Goal: Transaction & Acquisition: Purchase product/service

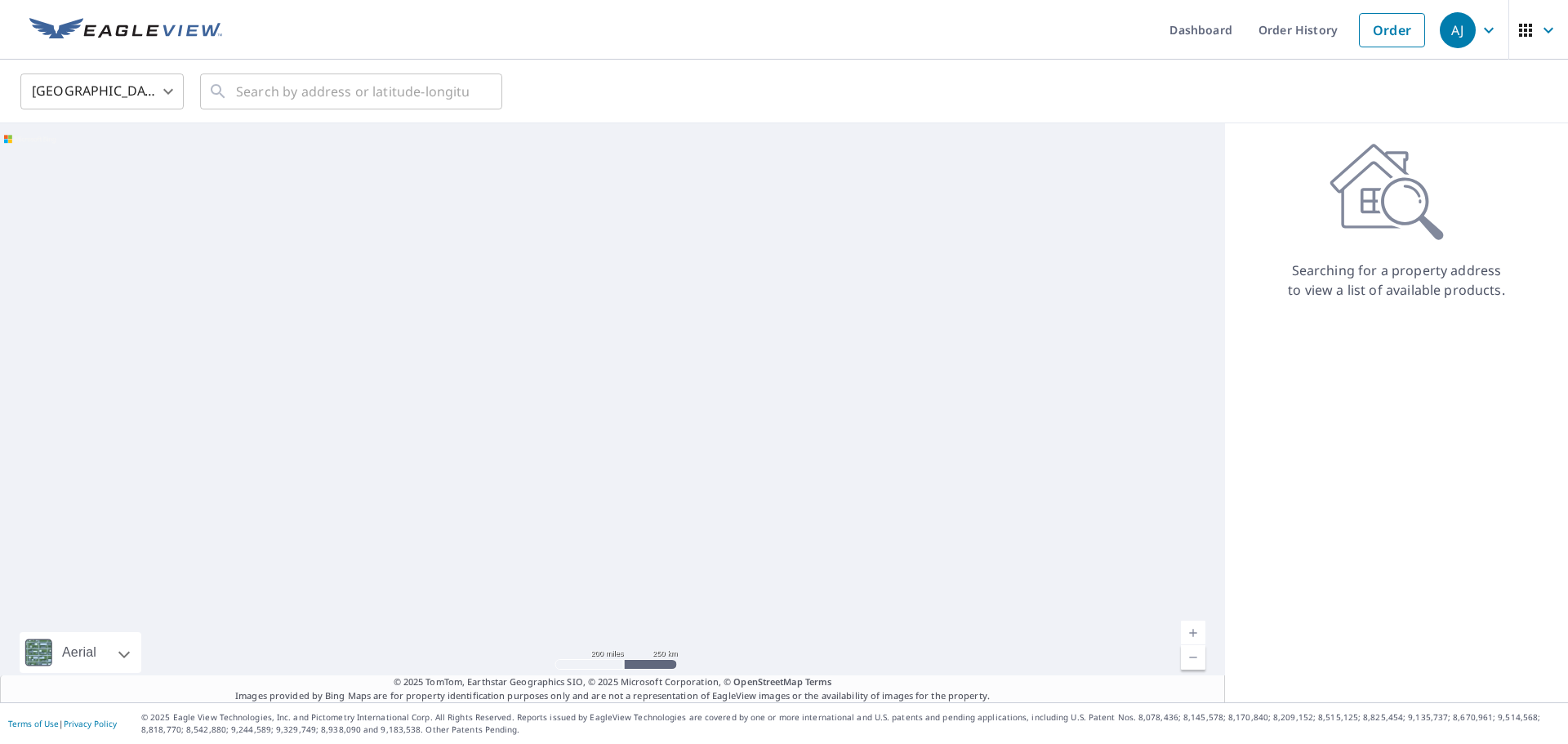
click at [155, 97] on body "AJ AJ Dashboard Order History Order AJ United States US ​ ​ Aerial Road A stand…" at bounding box center [784, 372] width 1568 height 744
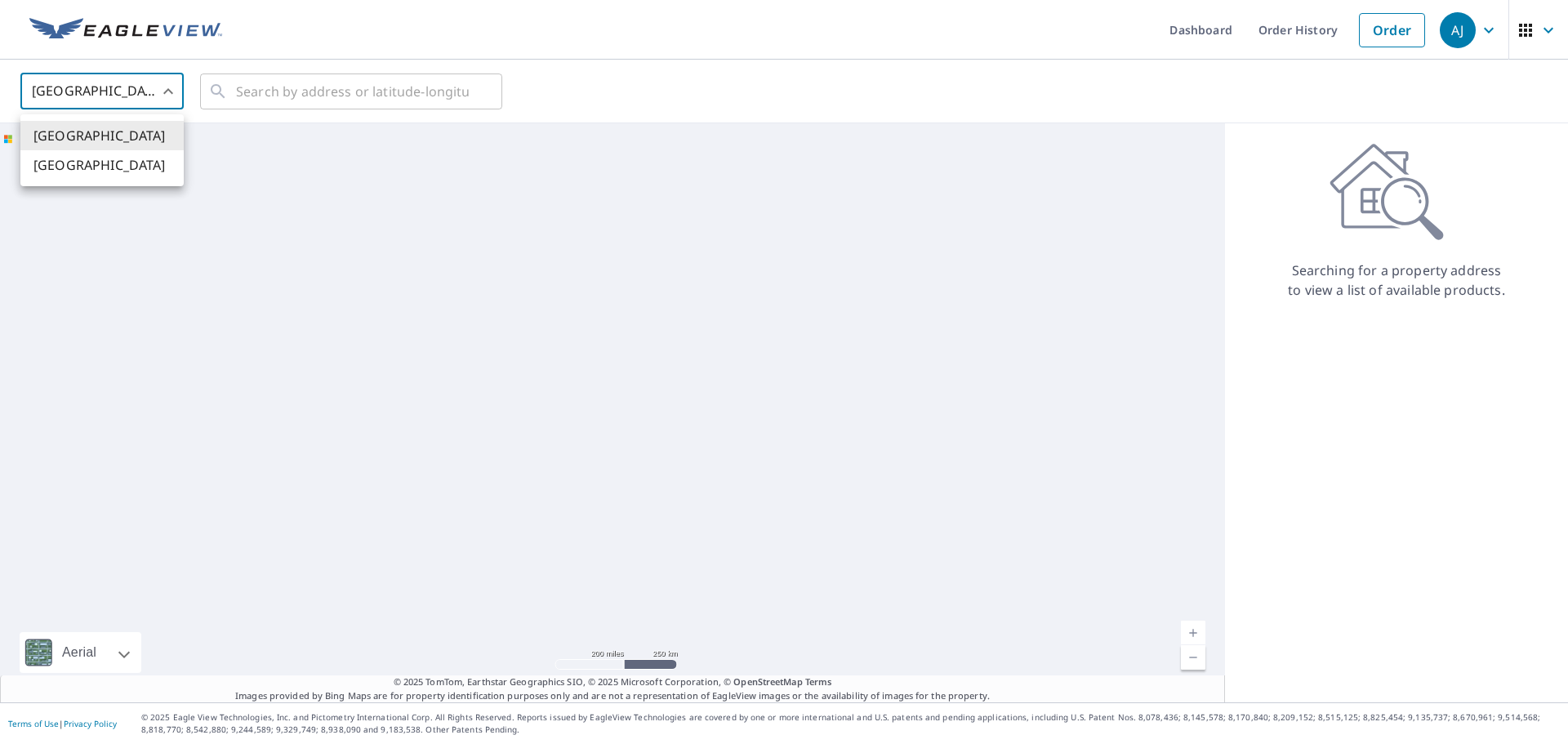
click at [80, 159] on li "Canada" at bounding box center [102, 165] width 163 height 29
type input "CA"
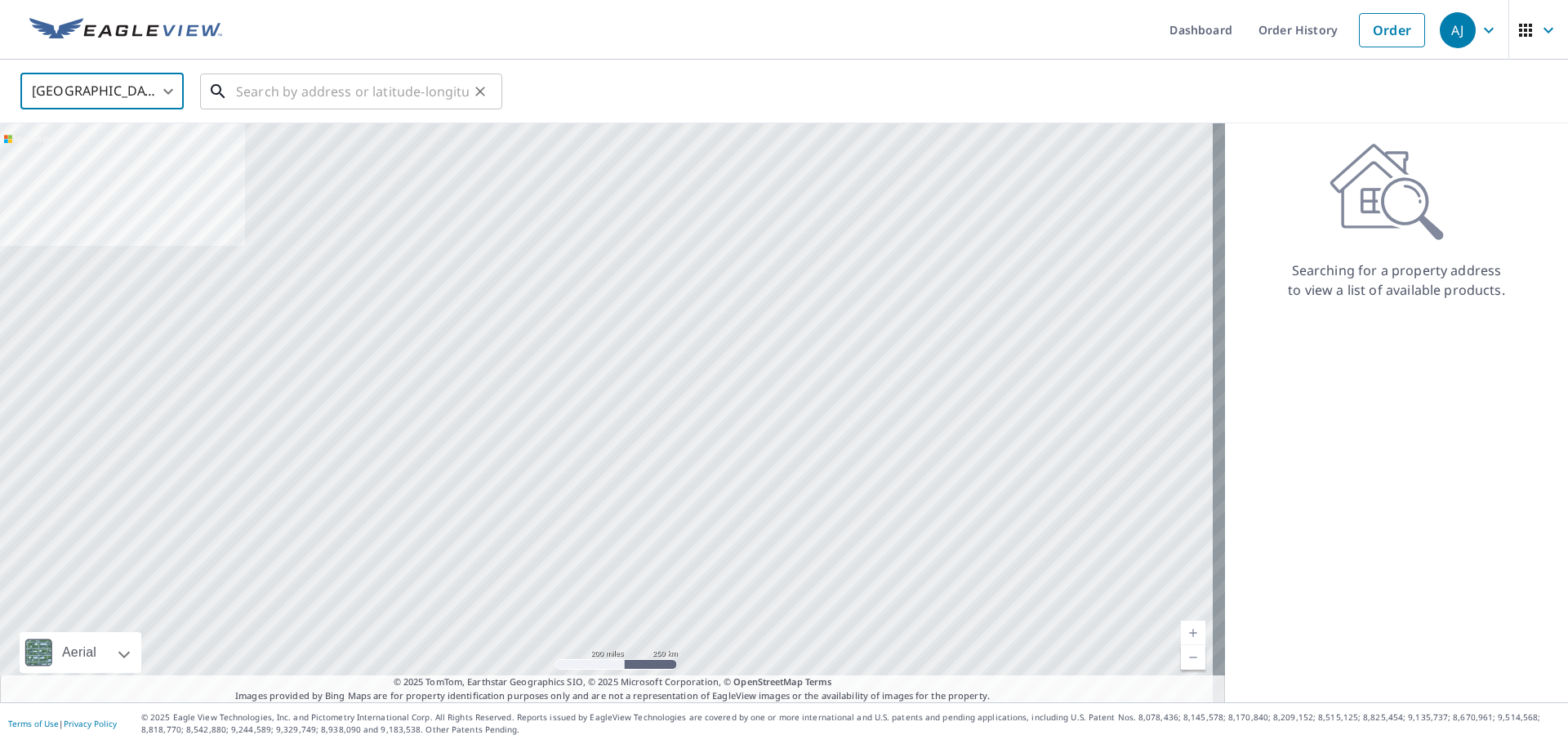
click at [347, 90] on input "text" at bounding box center [352, 92] width 232 height 45
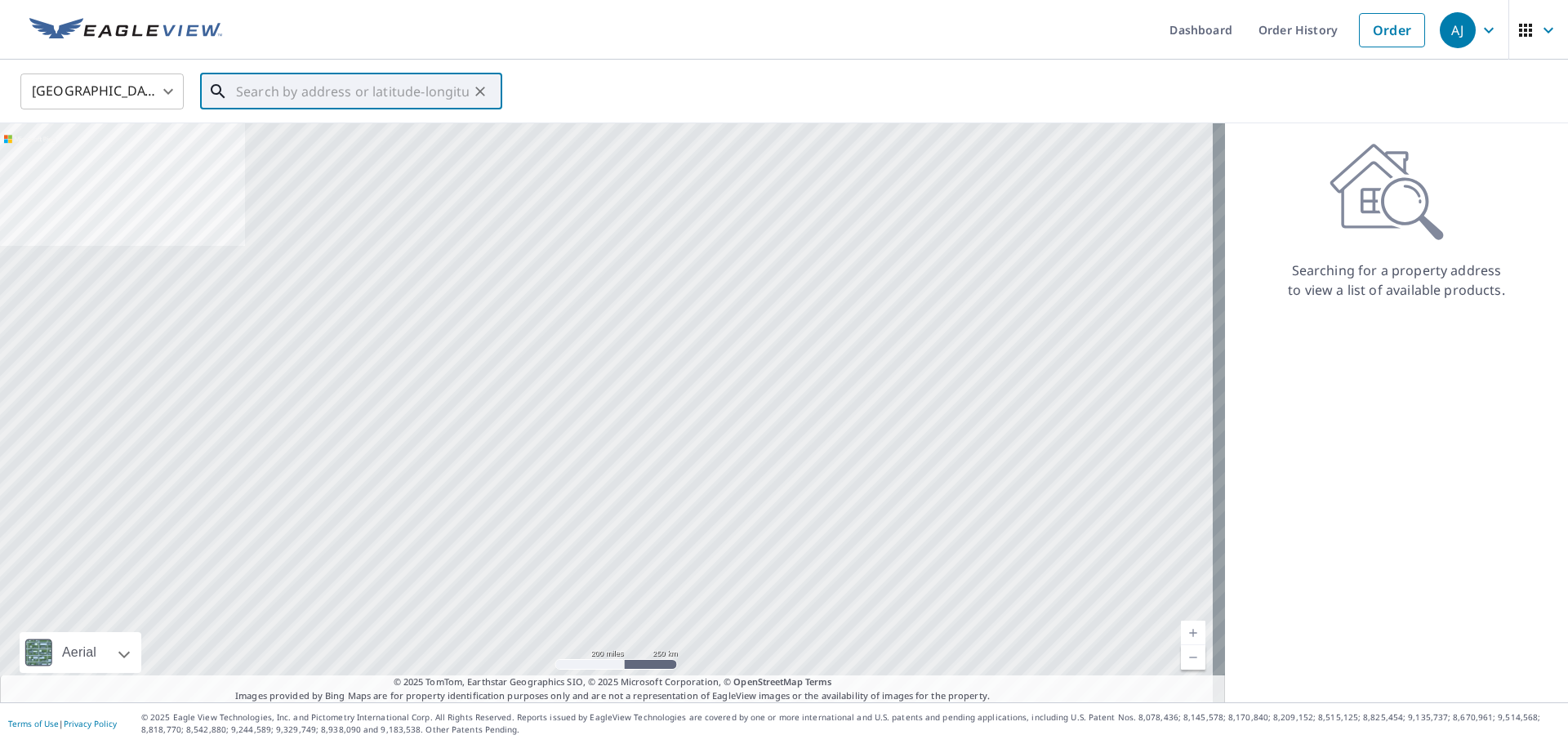
paste input "953 Garwood Ave, Ottawa, ON, Canada"
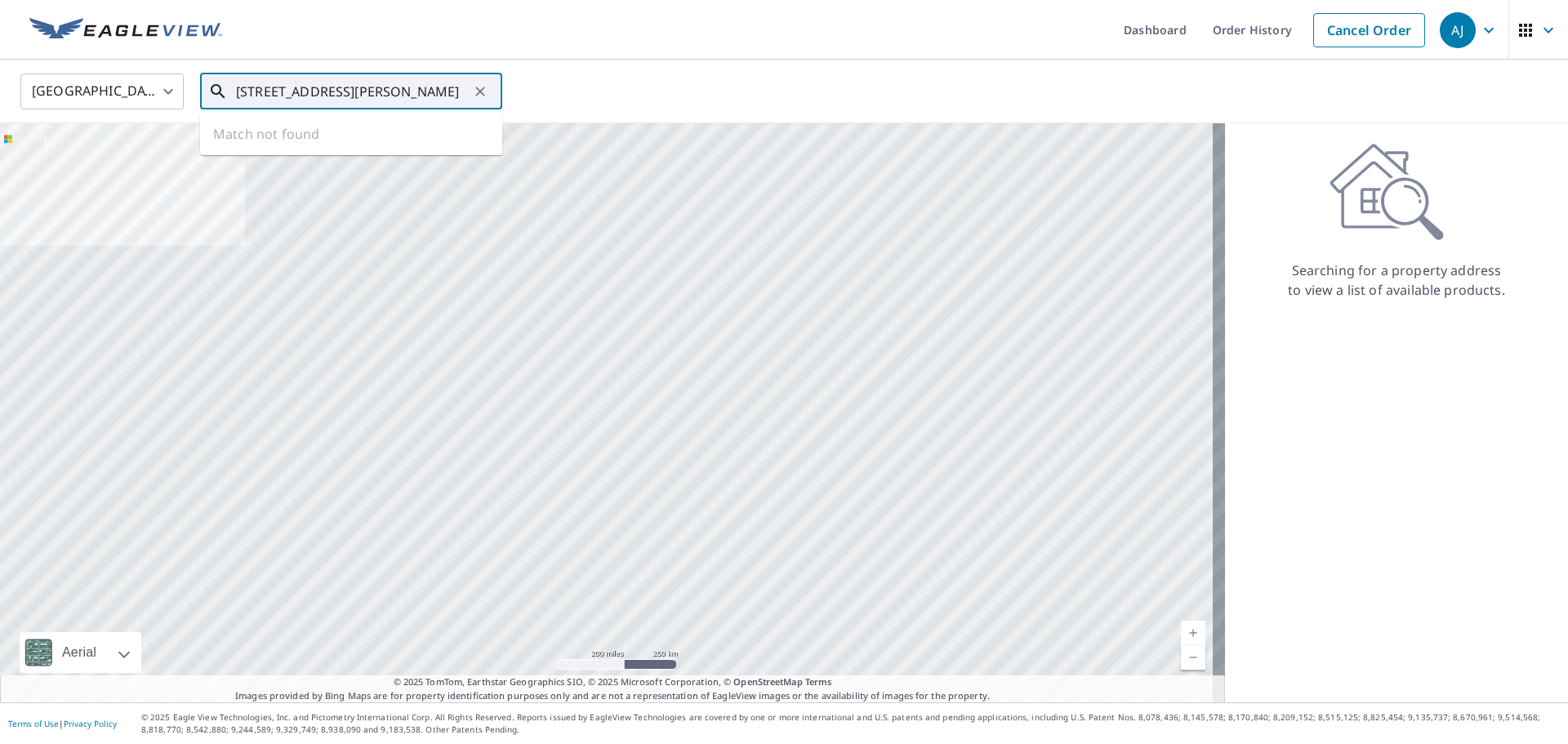
scroll to position [0, 11]
click at [328, 134] on span "953 GARWOOD AVE OTTAWA ON K1V6W8" at bounding box center [360, 139] width 256 height 20
type input "953 GARWOOD AVE OTTAWA ON K1V6W8"
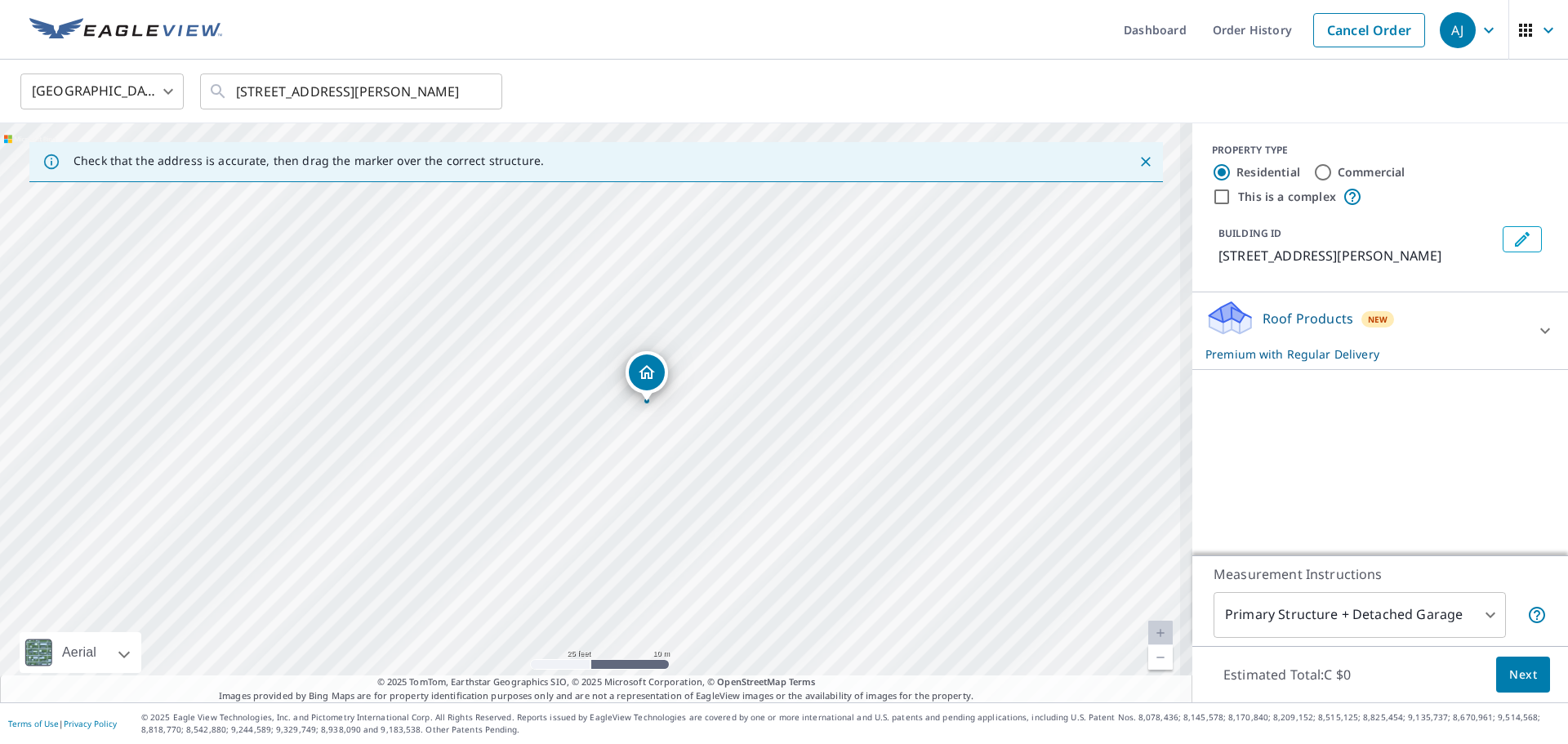
drag, startPoint x: 721, startPoint y: 432, endPoint x: 761, endPoint y: 421, distance: 41.5
click at [761, 421] on div "953 GARWOOD AVE OTTAWA ON K1V6W8" at bounding box center [596, 413] width 1192 height 580
drag, startPoint x: 741, startPoint y: 435, endPoint x: 744, endPoint y: 374, distance: 61.1
click at [744, 374] on div "953 GARWOOD AVE OTTAWA ON K1V6W8" at bounding box center [596, 413] width 1192 height 580
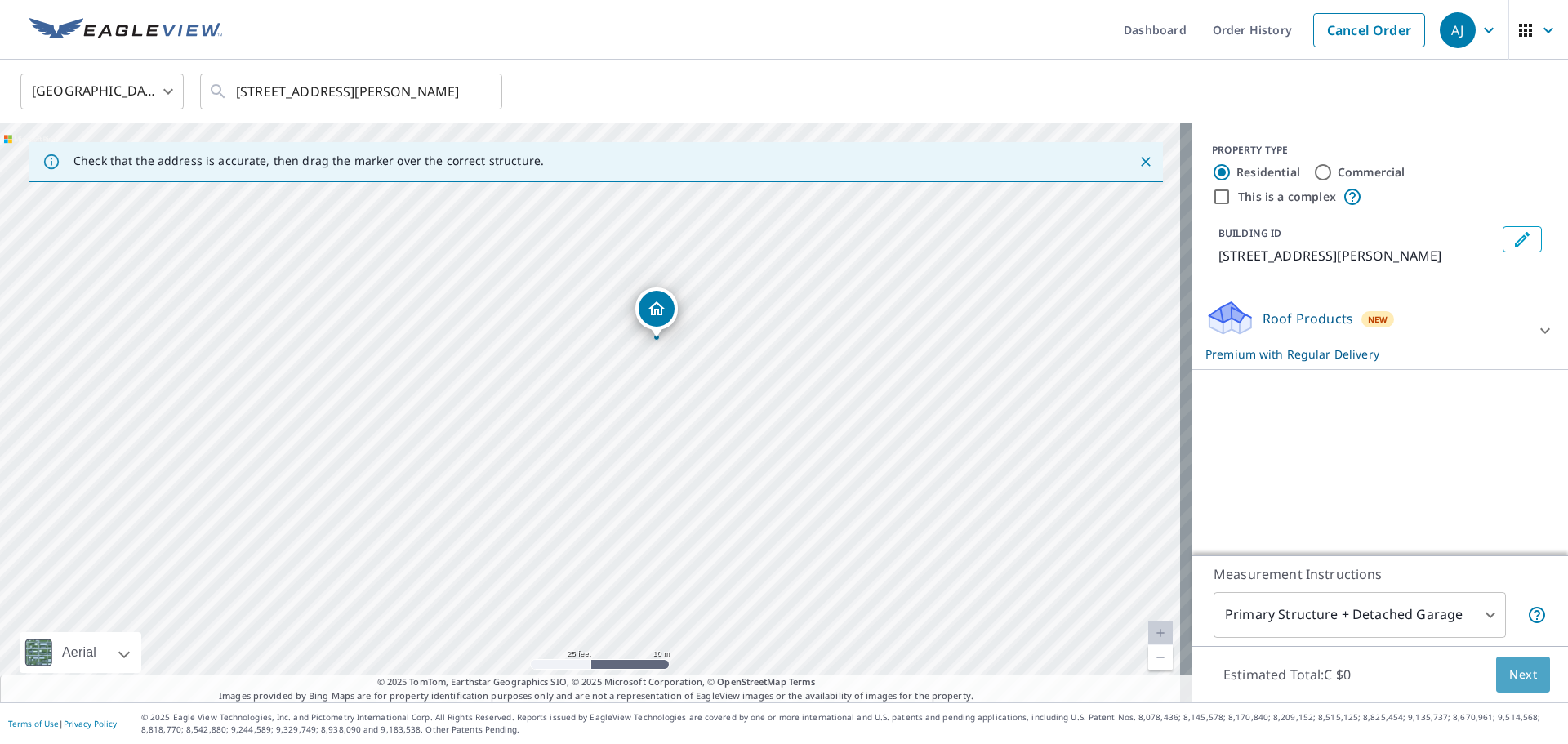
click at [1509, 677] on span "Next" at bounding box center [1523, 675] width 28 height 20
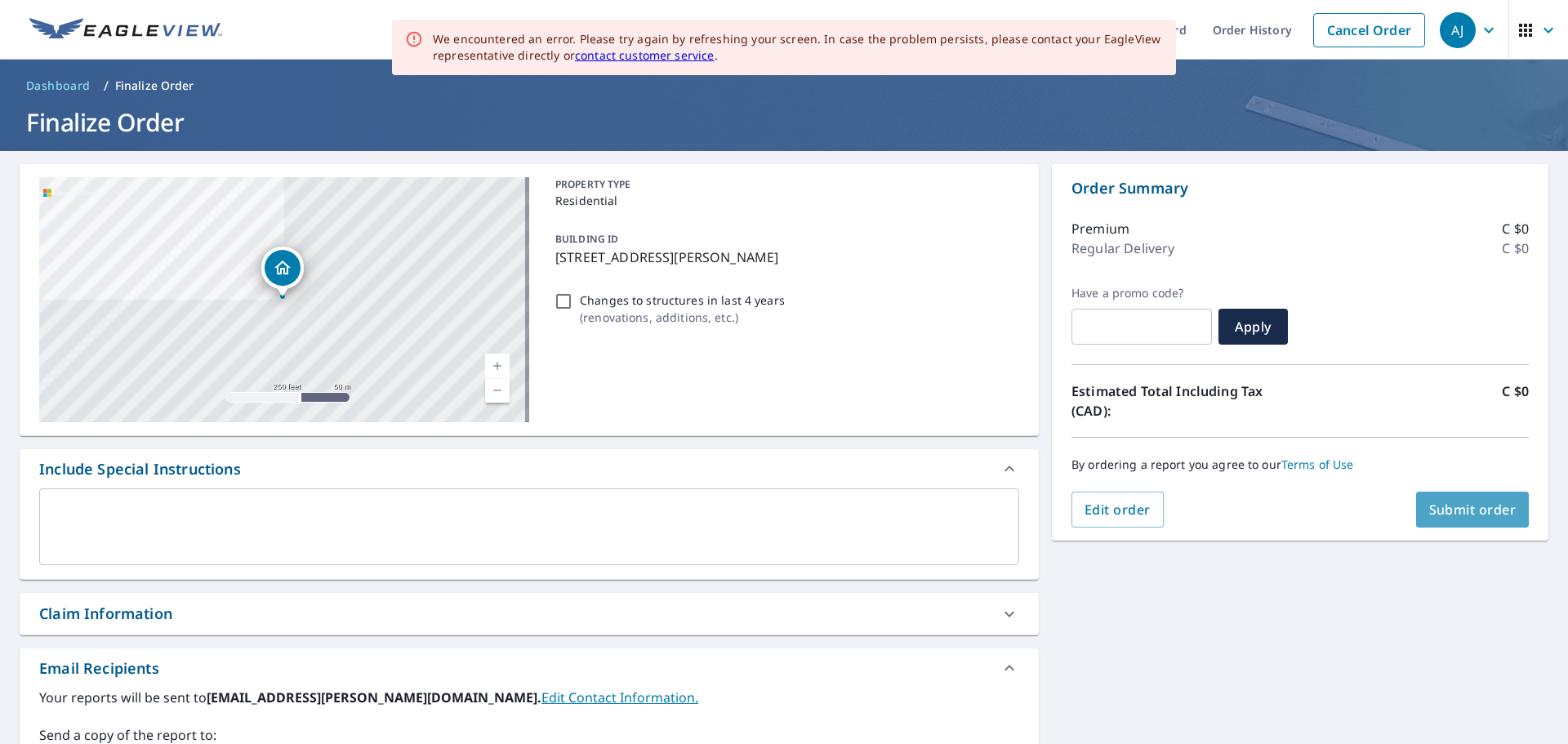
click at [1435, 511] on span "Submit order" at bounding box center [1473, 510] width 87 height 18
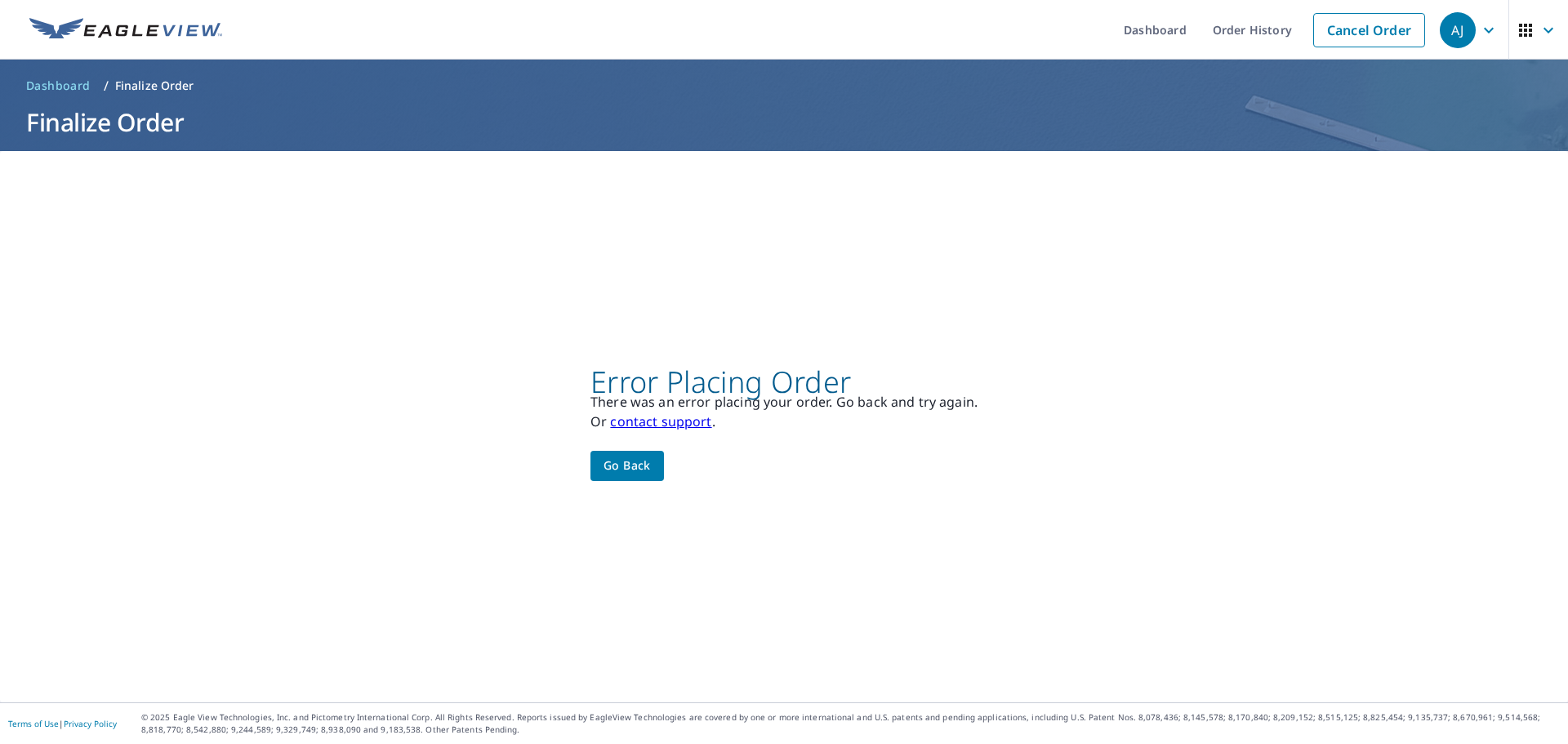
click at [638, 475] on span "Go back" at bounding box center [627, 466] width 47 height 20
click at [313, 372] on div "Error Placing Order There was an error placing your order. Go back and try agai…" at bounding box center [784, 426] width 1568 height 551
click at [622, 463] on span "Go back" at bounding box center [627, 466] width 47 height 20
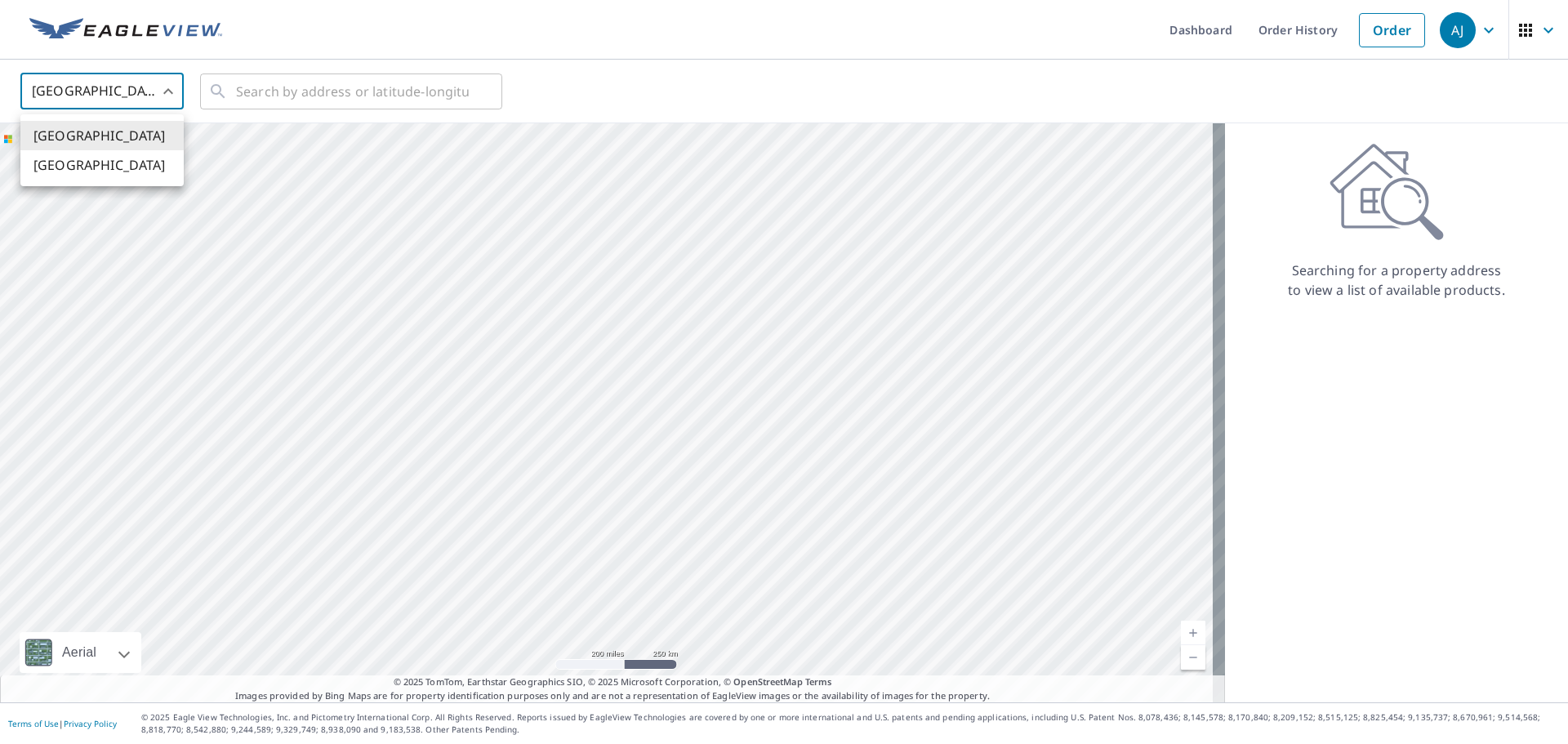
click at [136, 82] on body "[PERSON_NAME] [PERSON_NAME] Dashboard Order History Order AJ United States US ​…" at bounding box center [784, 372] width 1568 height 744
click at [77, 170] on li "[GEOGRAPHIC_DATA]" at bounding box center [102, 165] width 163 height 29
type input "CA"
click at [308, 94] on input "text" at bounding box center [352, 92] width 232 height 45
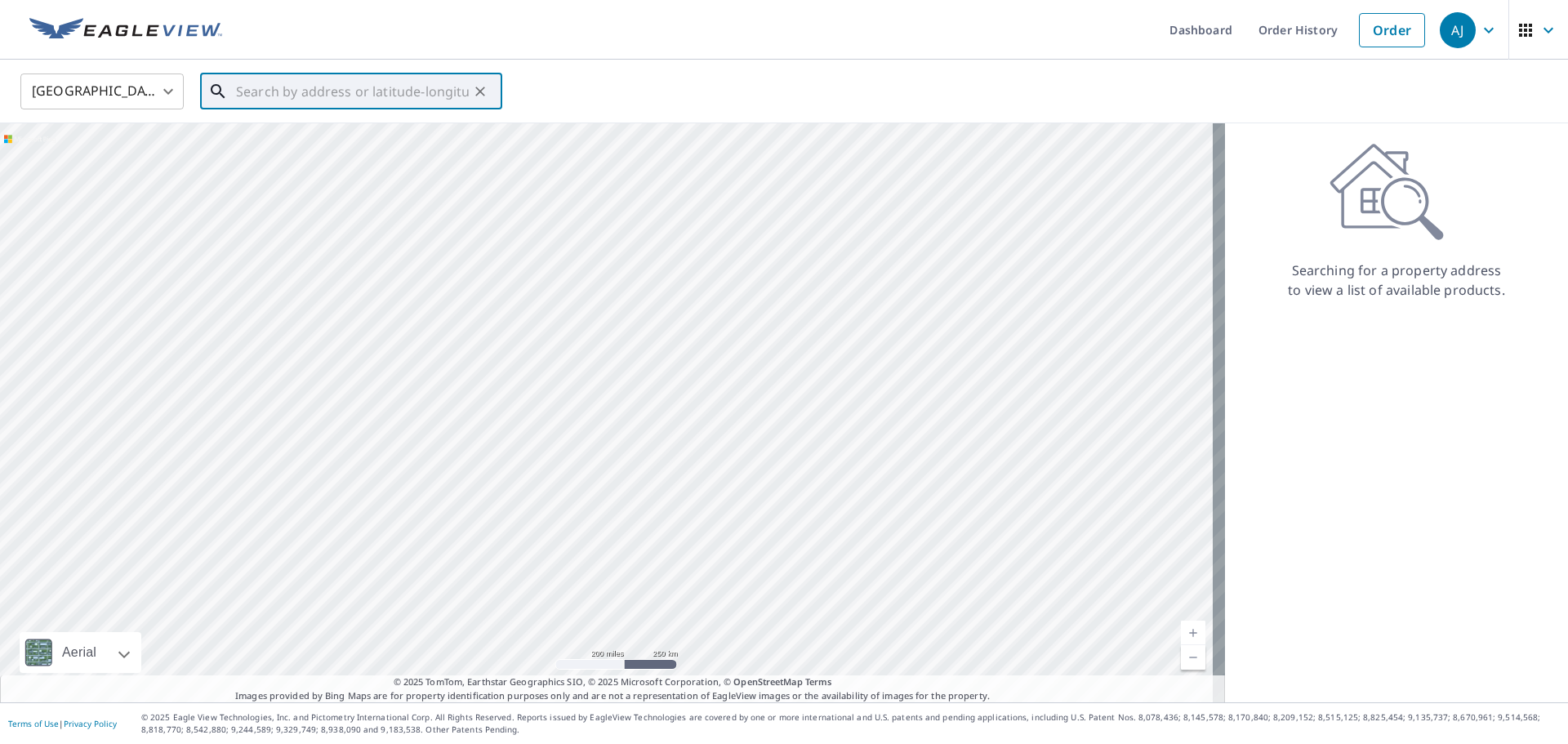
paste input "71 Larkhall St, St. John's, NL A1B 2C6, Canada"
type input "71 Larkhall St, St. John's, NL A1B 2C6, Canada"
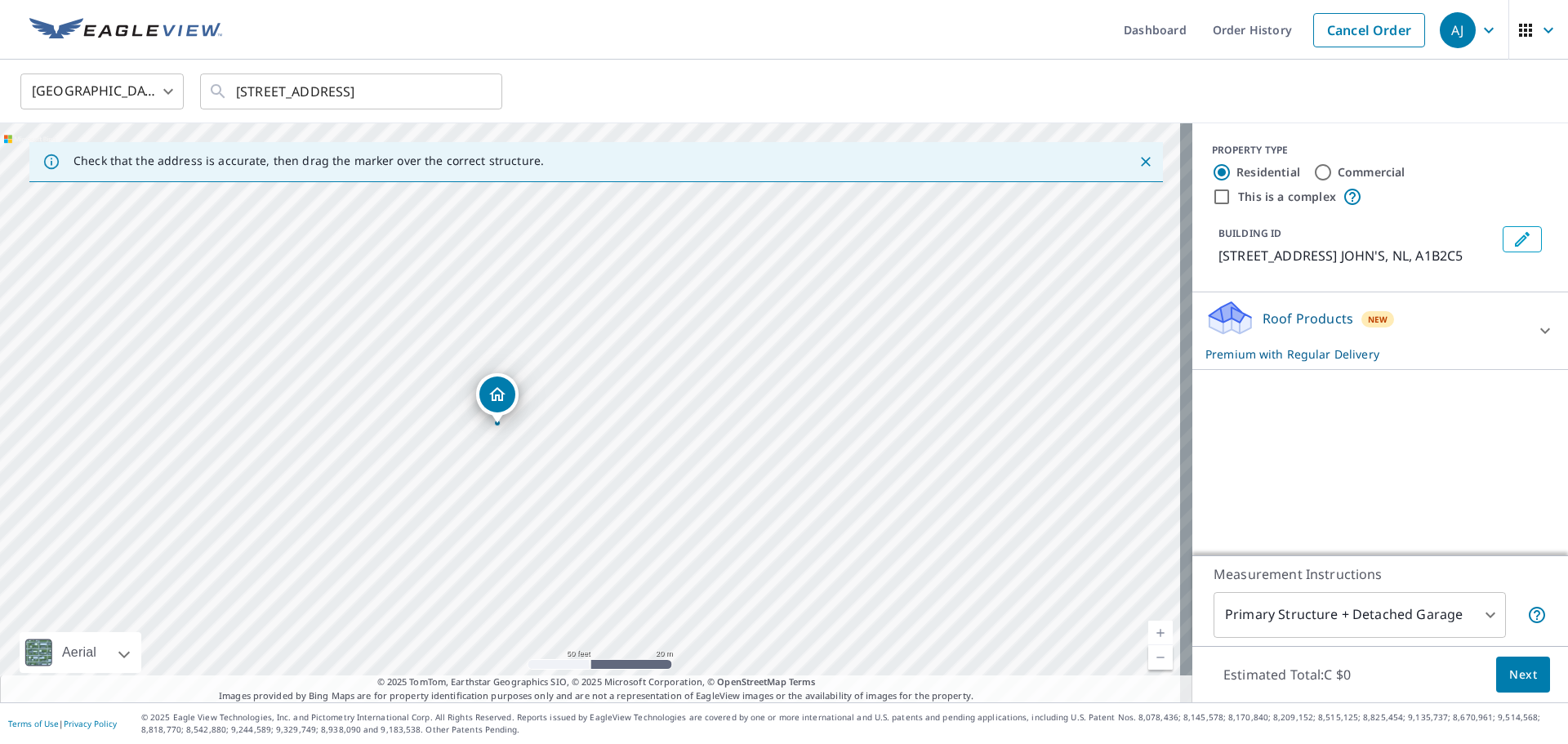
drag, startPoint x: 554, startPoint y: 481, endPoint x: 621, endPoint y: 496, distance: 68.7
click at [621, 496] on div "71 LARKHALL ST ST. JOHN'S NL A1B2C5" at bounding box center [596, 413] width 1192 height 580
drag, startPoint x: 541, startPoint y: 509, endPoint x: 548, endPoint y: 513, distance: 8.1
click at [548, 513] on div "71 LARKHALL ST ST. JOHN'S NL A1B2C5" at bounding box center [596, 413] width 1192 height 580
drag, startPoint x: 710, startPoint y: 491, endPoint x: 636, endPoint y: 628, distance: 155.7
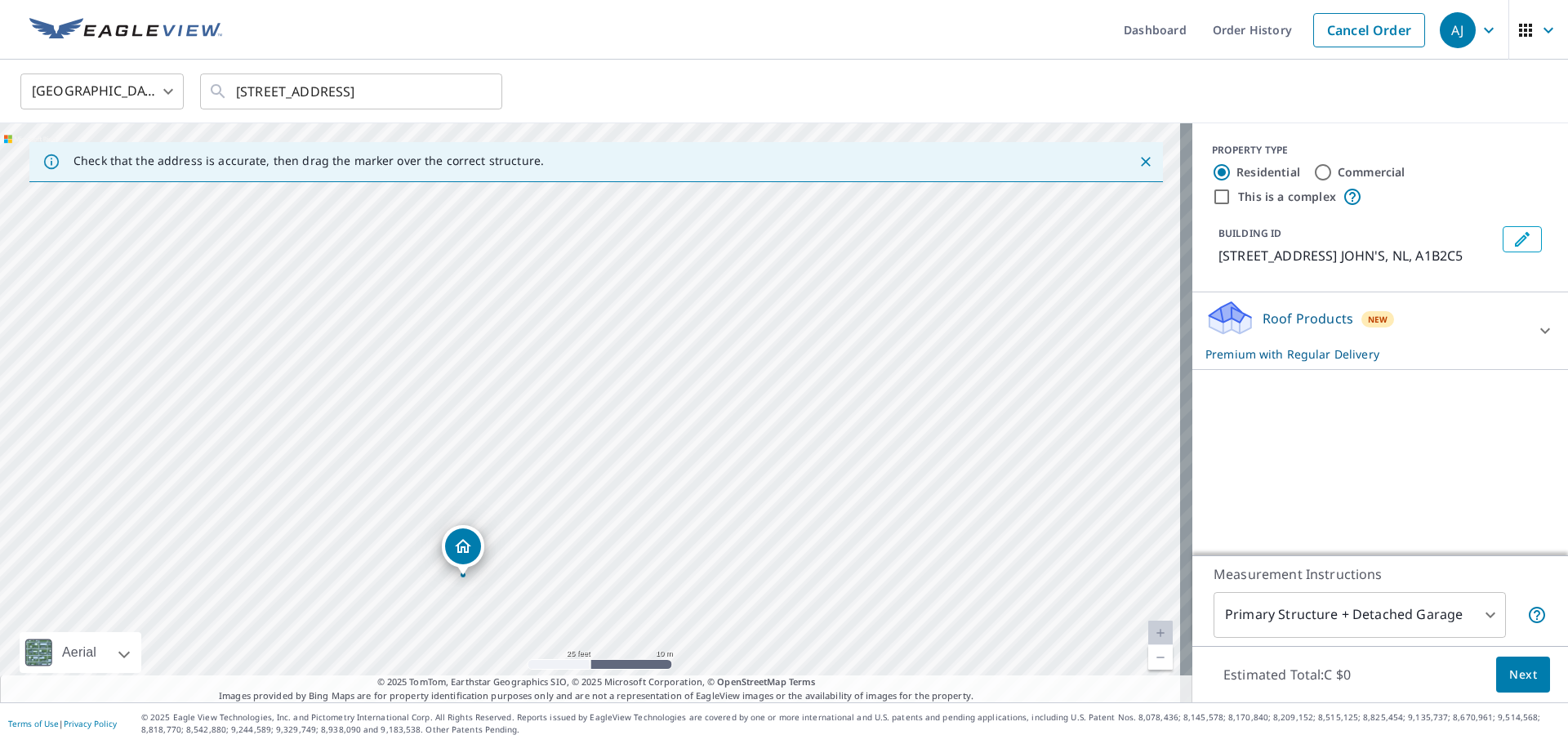
click at [636, 629] on div "71 LARKHALL ST ST. JOHN'S NL A1B2C5" at bounding box center [596, 413] width 1192 height 580
drag, startPoint x: 633, startPoint y: 590, endPoint x: 683, endPoint y: 576, distance: 51.9
click at [683, 576] on div "71 LARKHALL ST ST. JOHN'S NL A1B2C5" at bounding box center [596, 413] width 1192 height 580
drag, startPoint x: 515, startPoint y: 524, endPoint x: 491, endPoint y: 515, distance: 25.6
click at [1509, 679] on span "Next" at bounding box center [1523, 675] width 28 height 20
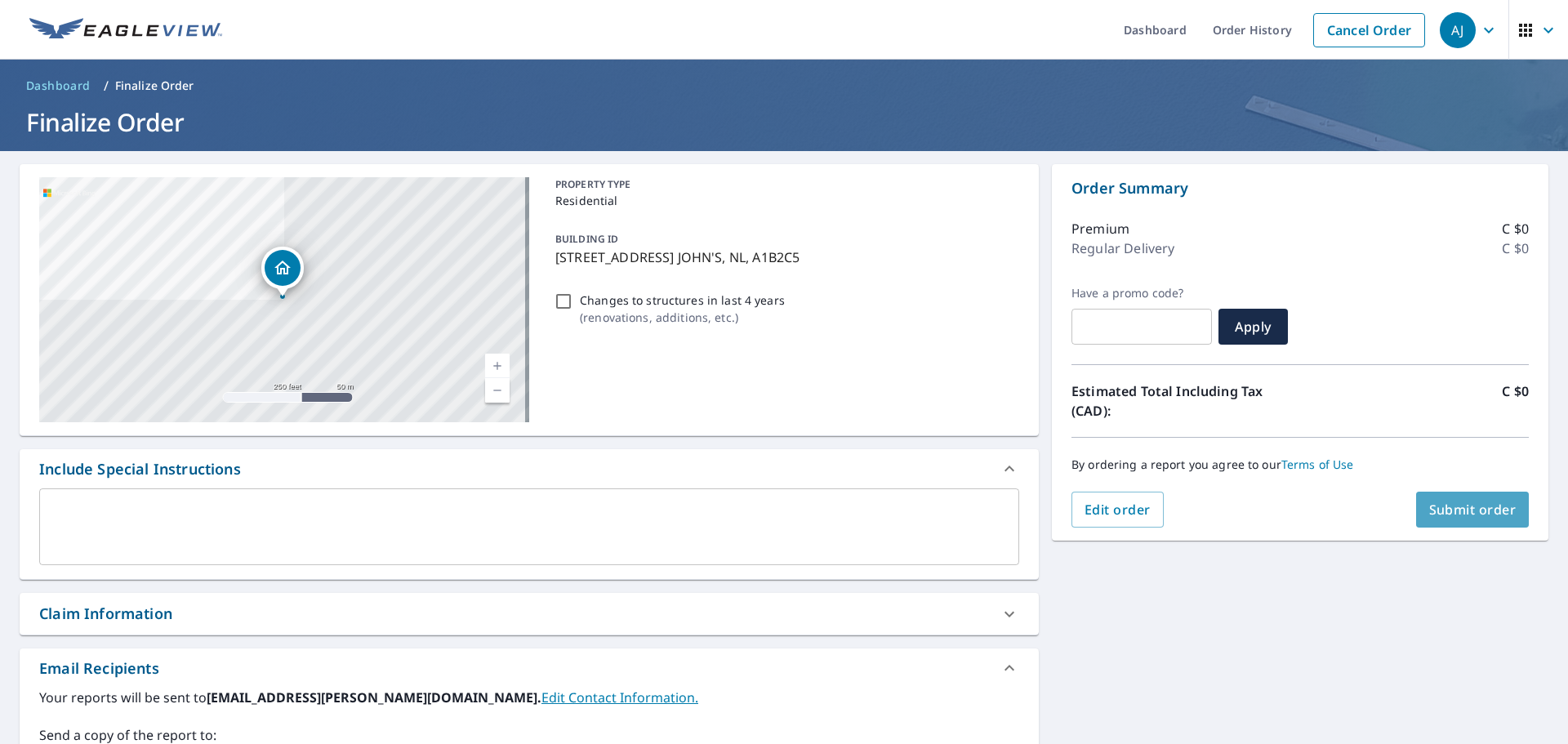
click at [1439, 497] on button "Submit order" at bounding box center [1473, 510] width 113 height 36
checkbox input "true"
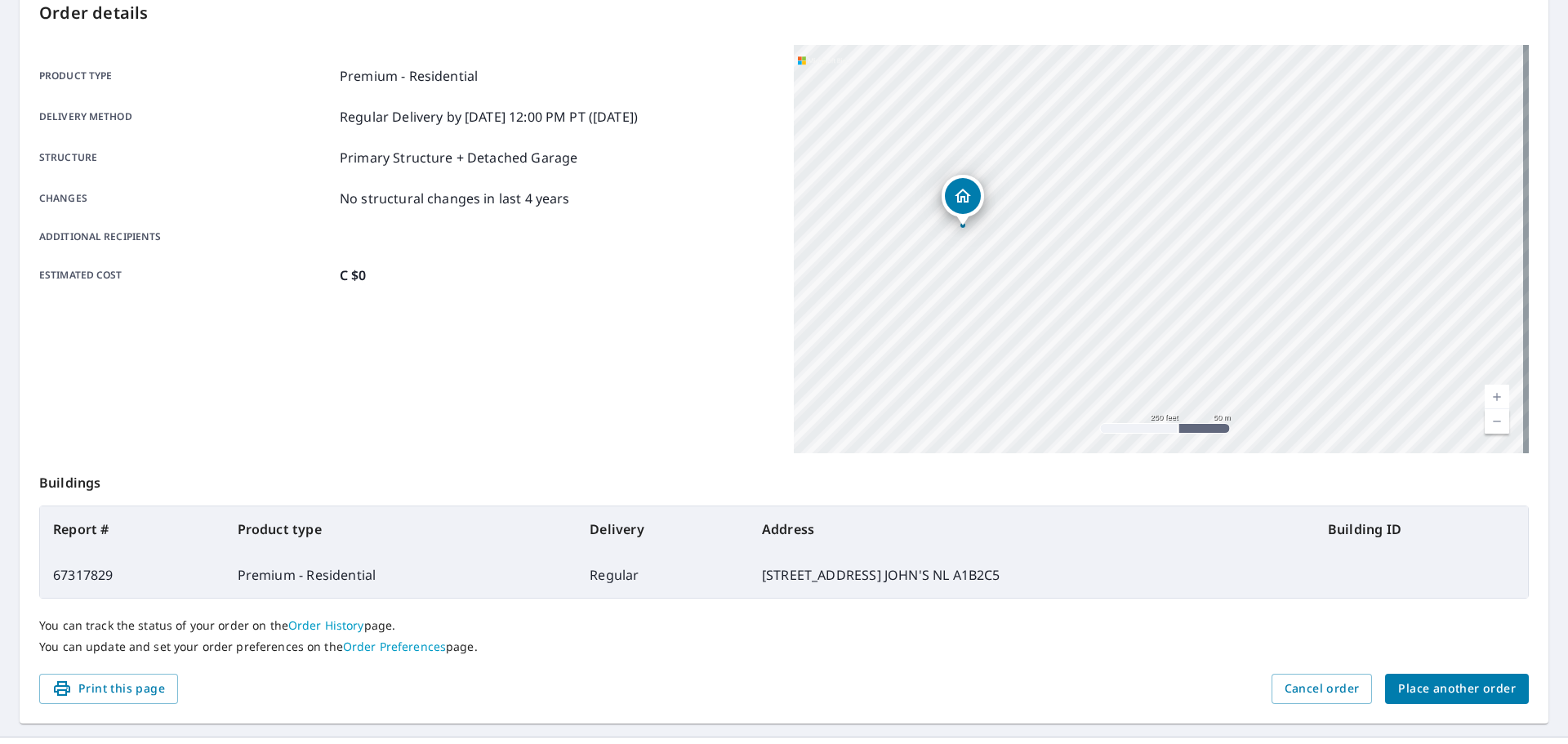
scroll to position [217, 0]
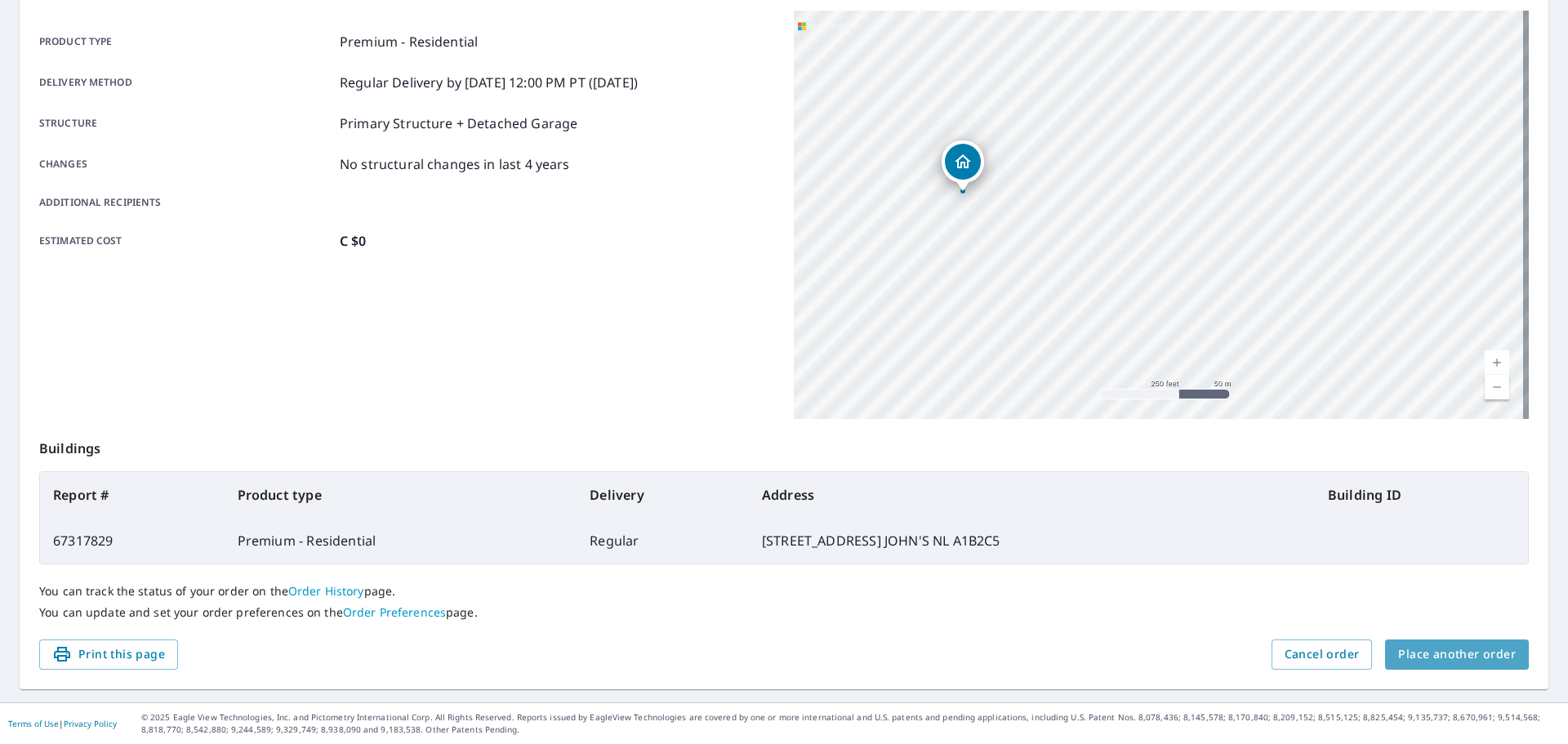
click at [1470, 661] on span "Place another order" at bounding box center [1457, 655] width 118 height 20
